Goal: Information Seeking & Learning: Learn about a topic

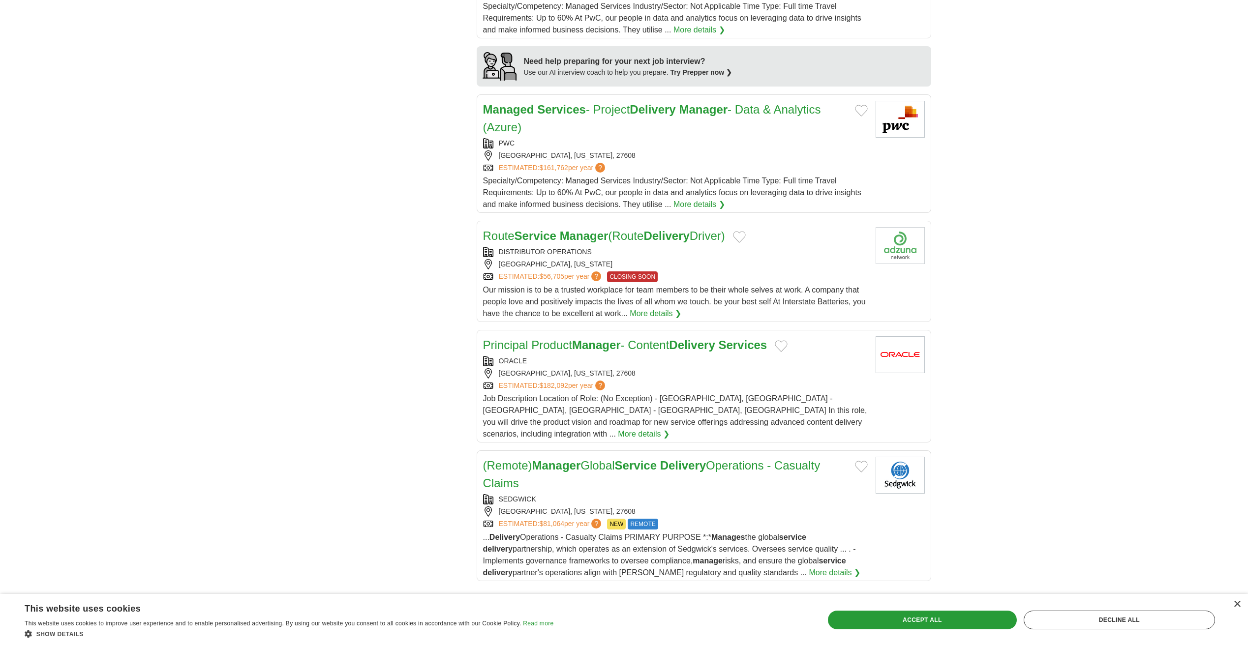
scroll to position [836, 0]
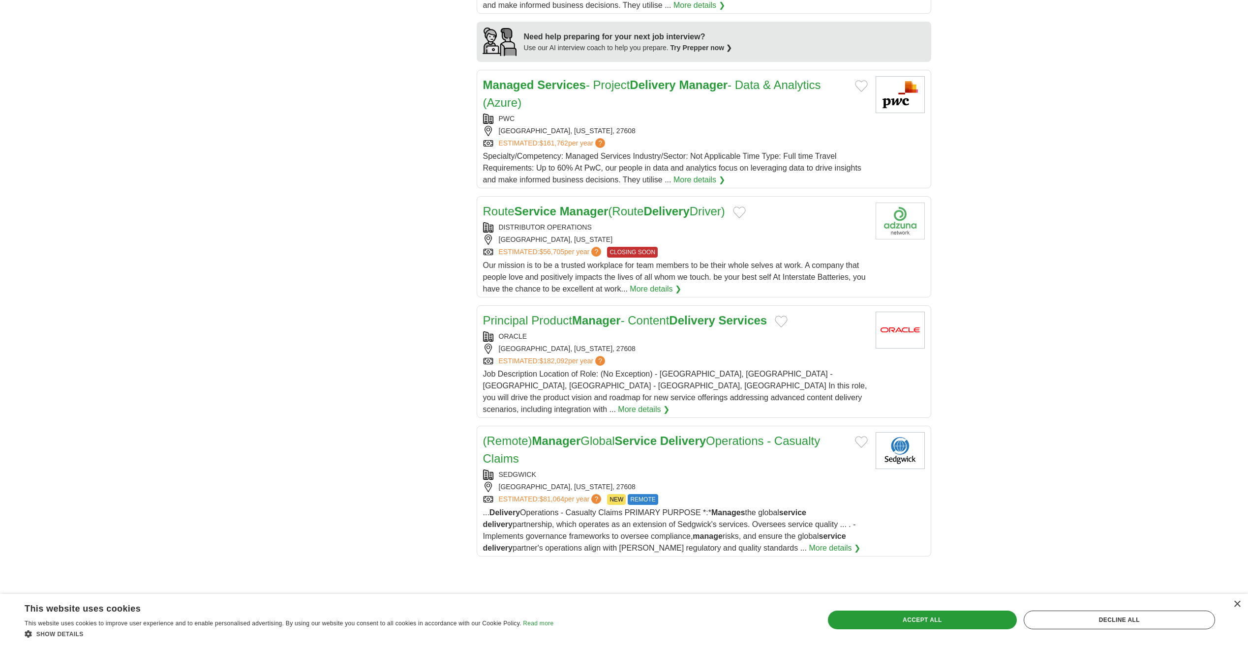
click at [677, 434] on strong "Delivery" at bounding box center [683, 440] width 46 height 13
click at [607, 434] on link "(Remote) Manager Global Service Delivery Operations - Casualty Claims" at bounding box center [651, 449] width 337 height 31
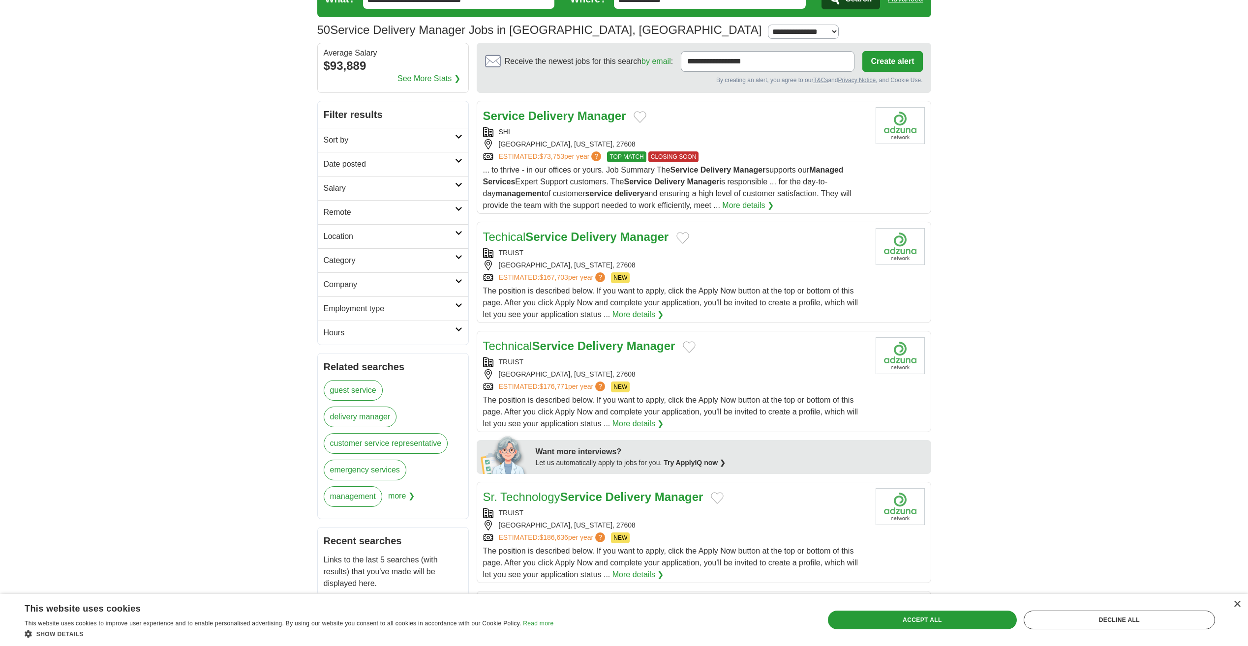
scroll to position [0, 0]
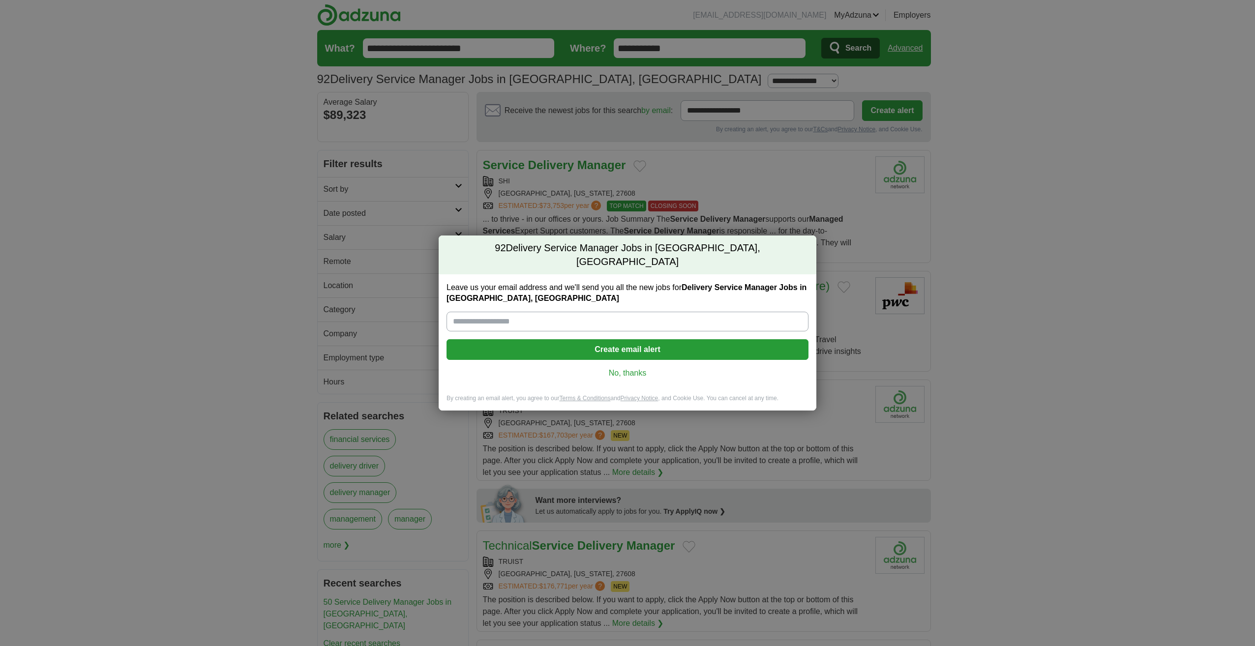
click at [635, 370] on link "No, thanks" at bounding box center [628, 373] width 346 height 11
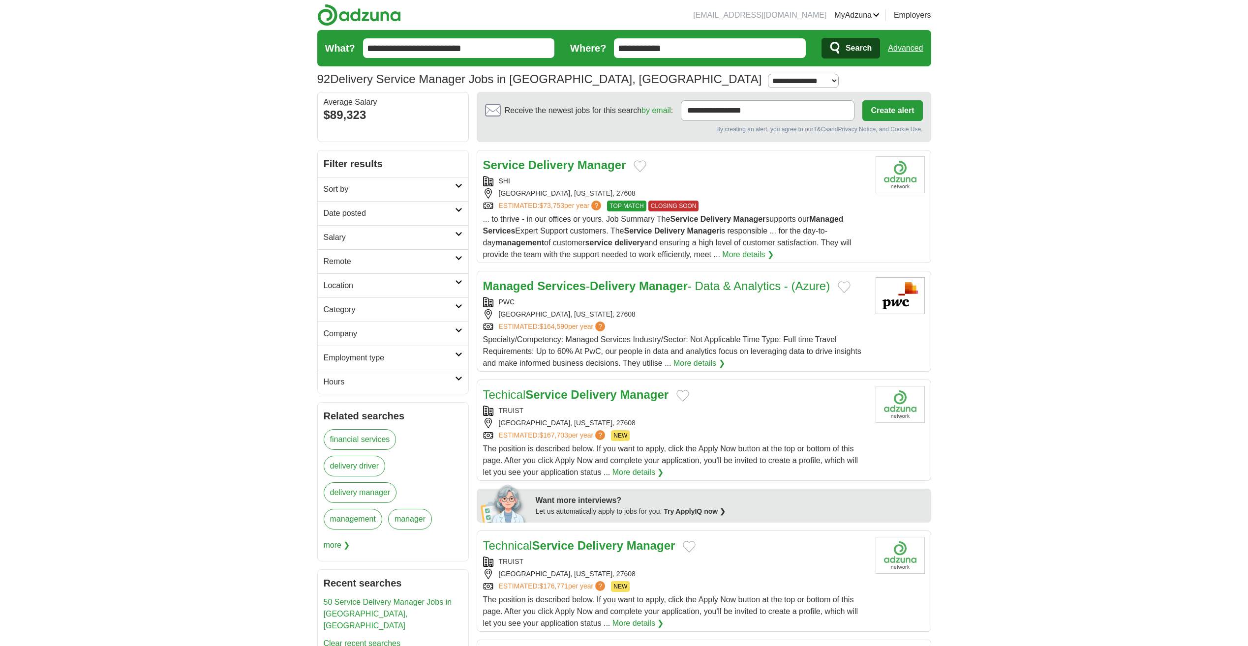
scroll to position [49, 0]
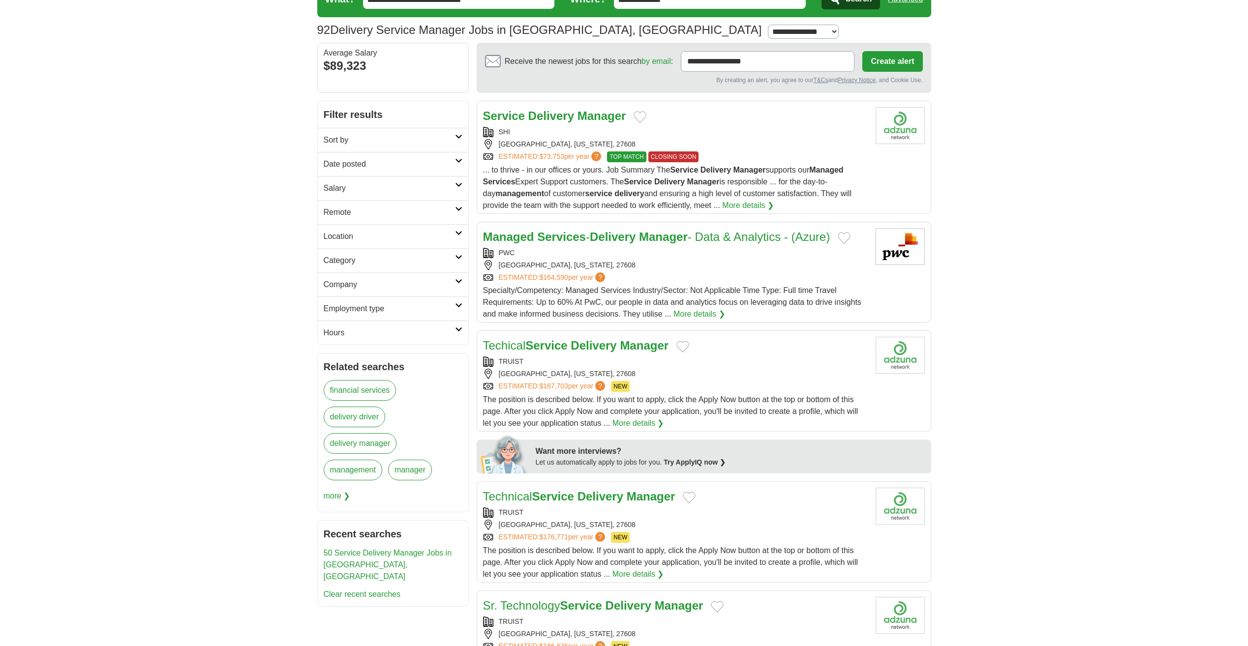
click at [633, 239] on strong "Delivery" at bounding box center [613, 236] width 46 height 13
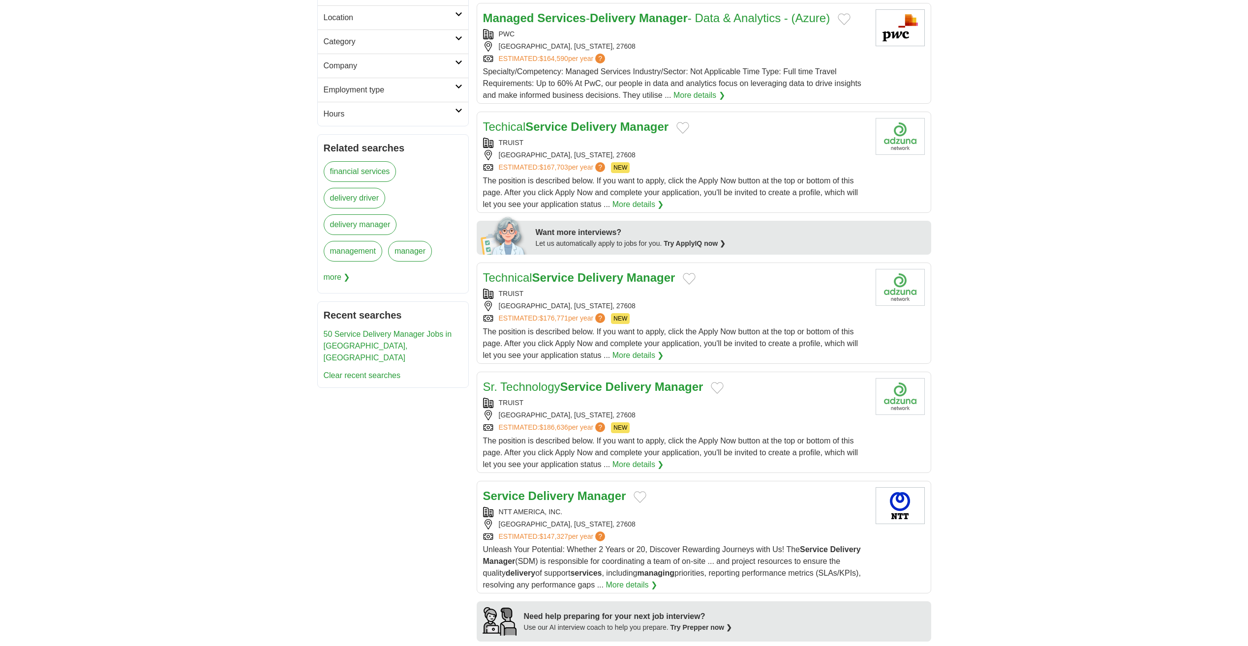
scroll to position [295, 0]
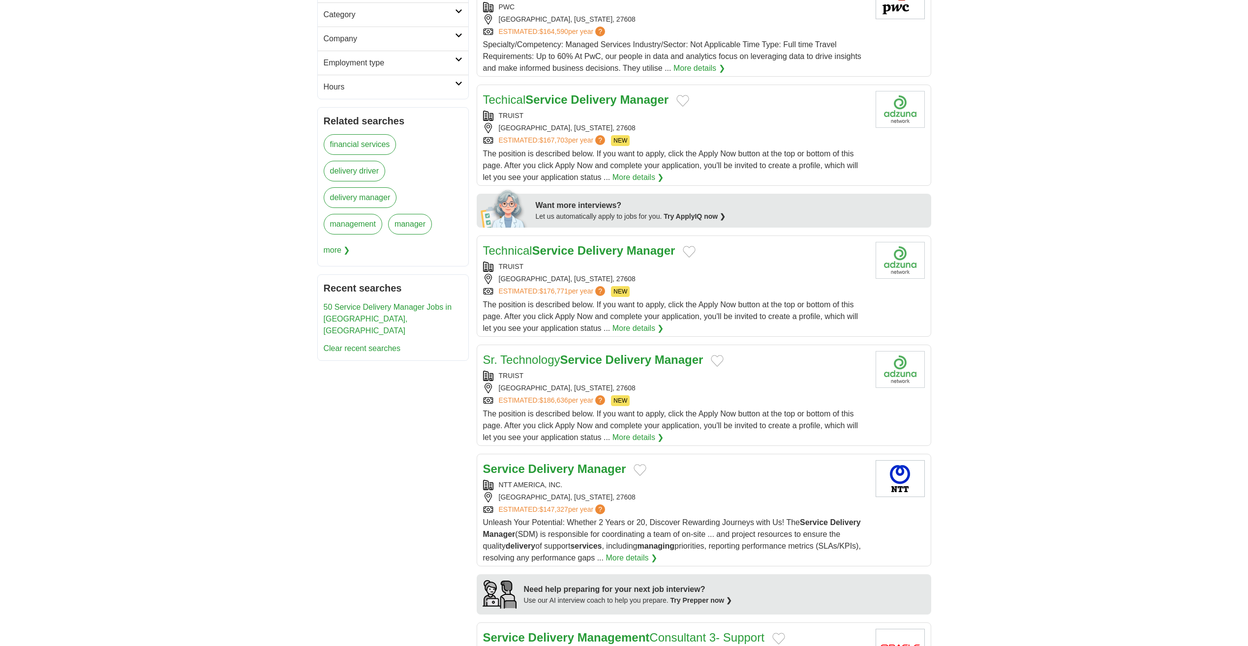
click at [584, 467] on strong "Manager" at bounding box center [602, 468] width 49 height 13
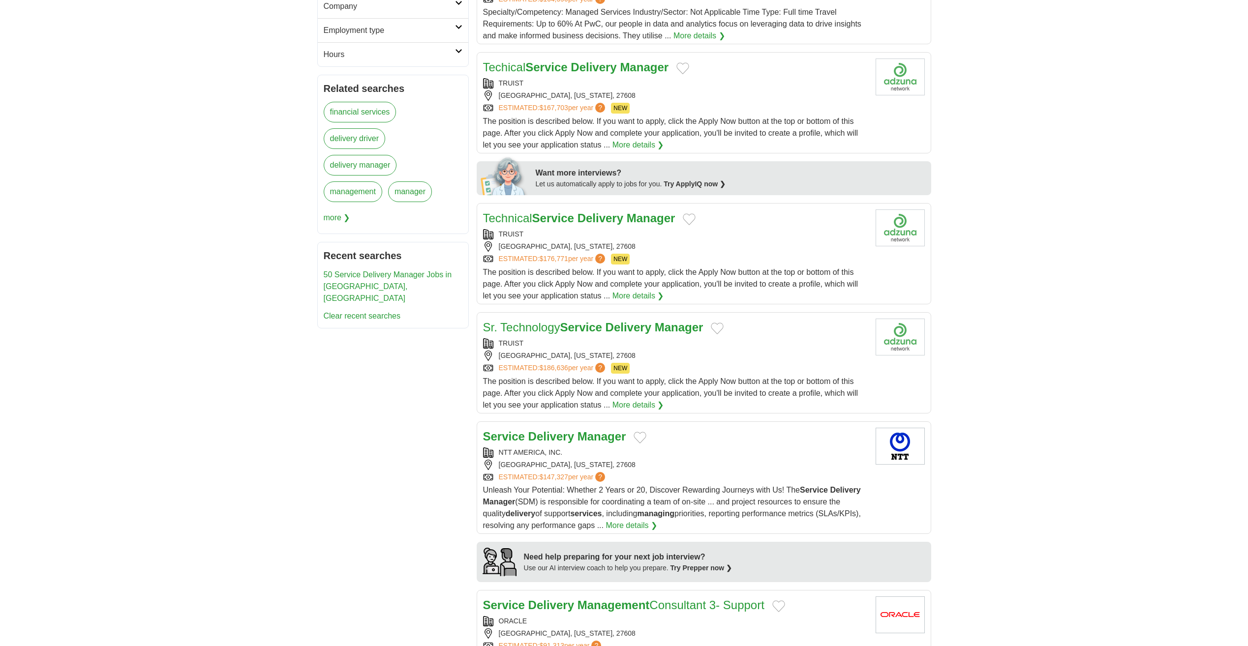
scroll to position [344, 0]
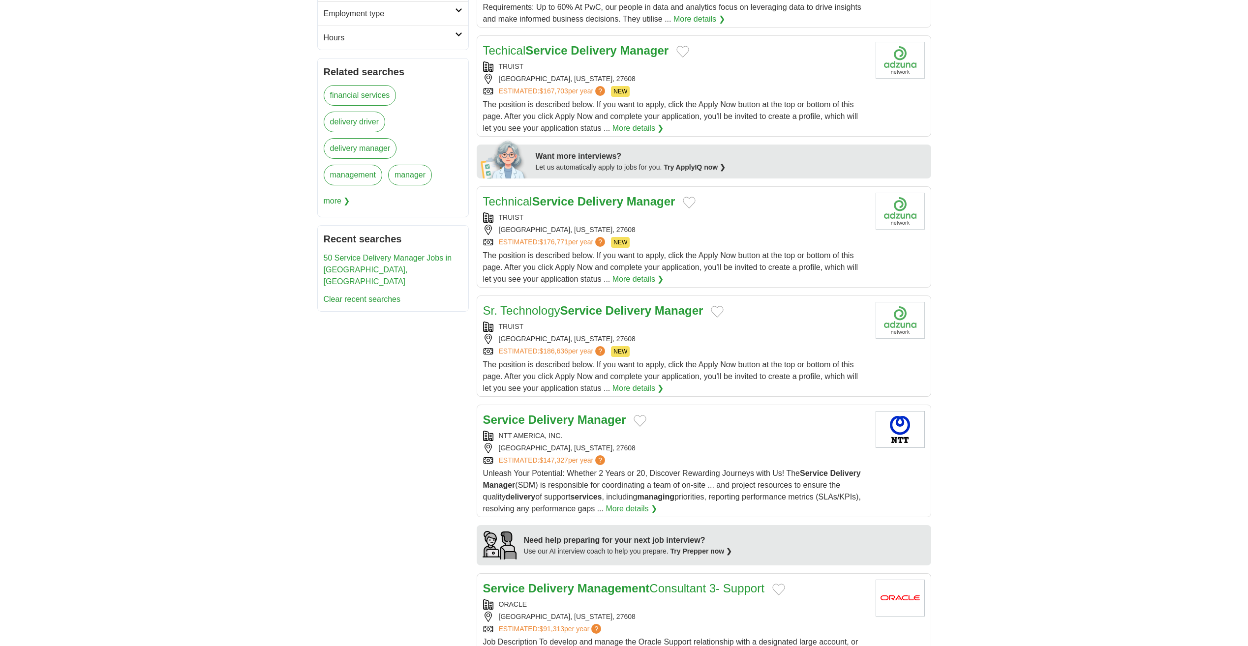
click at [548, 423] on strong "Delivery" at bounding box center [551, 419] width 46 height 13
